Goal: Task Accomplishment & Management: Use online tool/utility

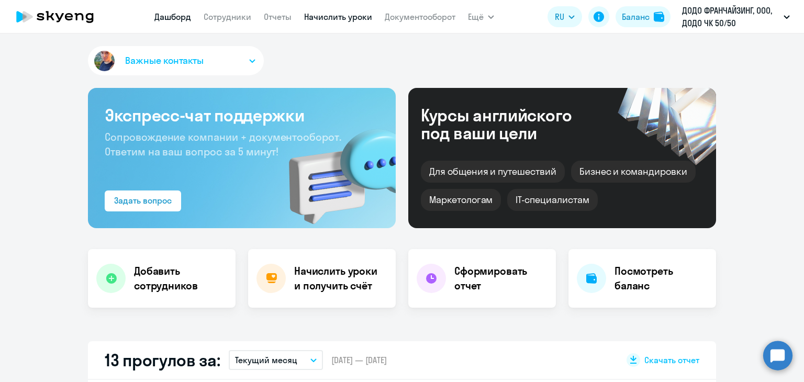
click at [331, 17] on link "Начислить уроки" at bounding box center [338, 17] width 68 height 10
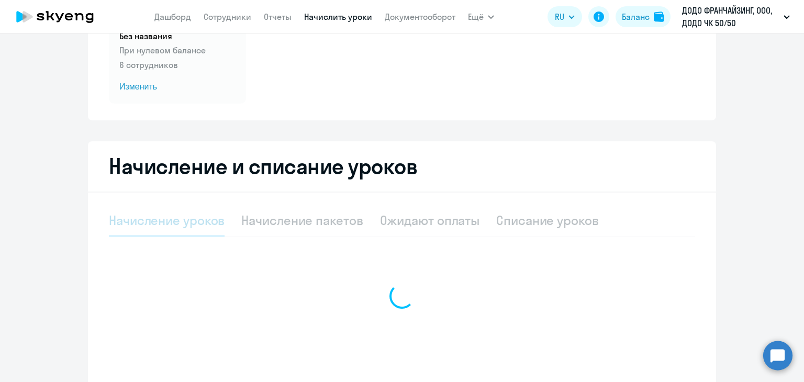
scroll to position [125, 0]
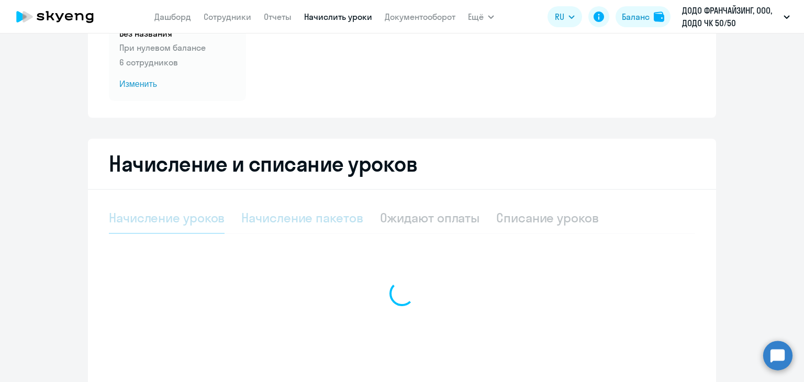
select select "10"
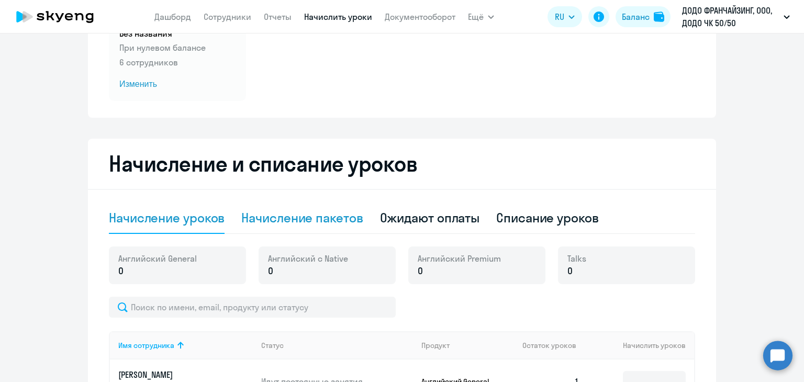
click at [292, 220] on div "Начисление пакетов" at bounding box center [301, 217] width 121 height 17
select select "10"
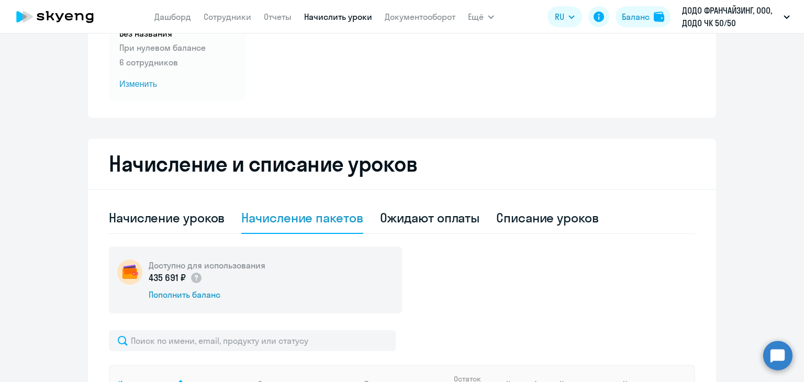
scroll to position [230, 0]
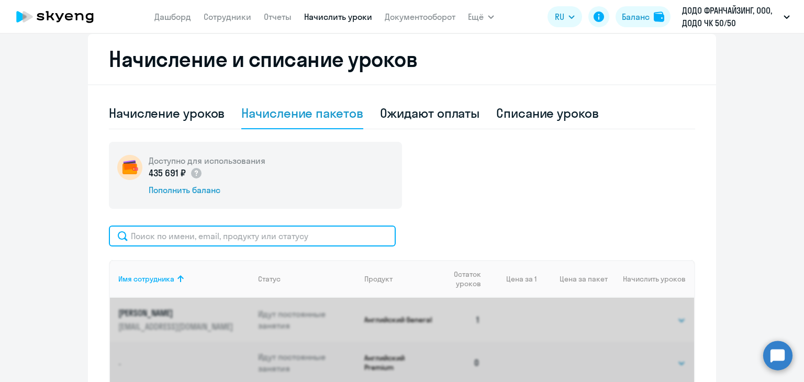
click at [174, 231] on input "text" at bounding box center [252, 235] width 287 height 21
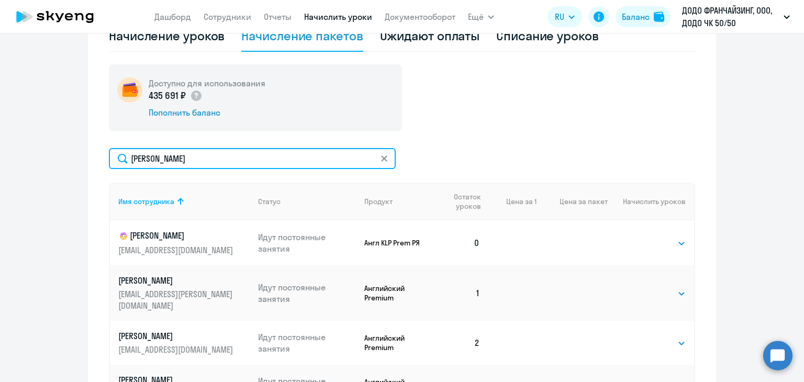
scroll to position [308, 0]
type input "[PERSON_NAME]"
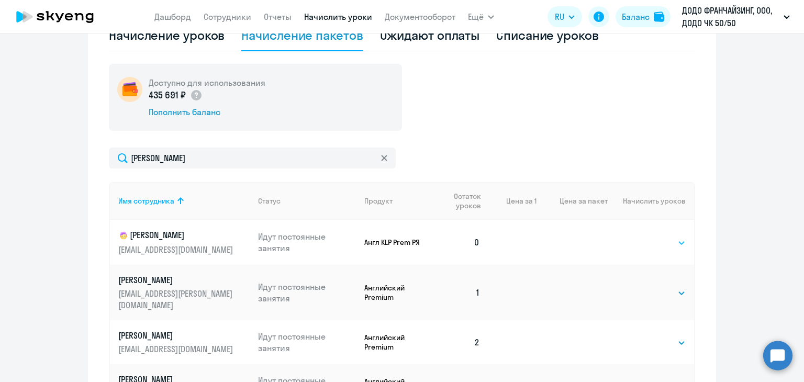
click at [659, 241] on select "Выбрать 4 8 16 32 64" at bounding box center [663, 242] width 43 height 13
select select "8"
click at [642, 236] on select "Выбрать 4 8 16 32 64" at bounding box center [663, 242] width 43 height 13
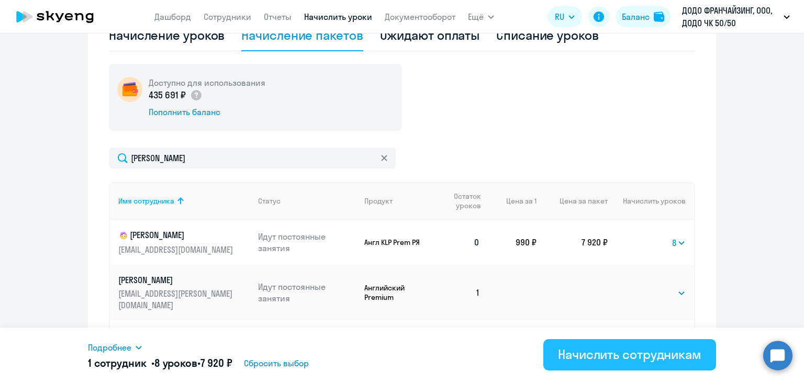
click at [647, 347] on div "Начислить сотрудникам" at bounding box center [629, 354] width 143 height 17
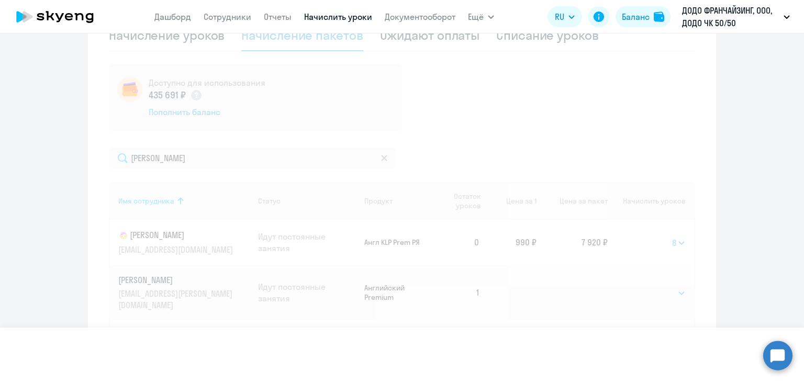
select select
